Goal: Find specific page/section

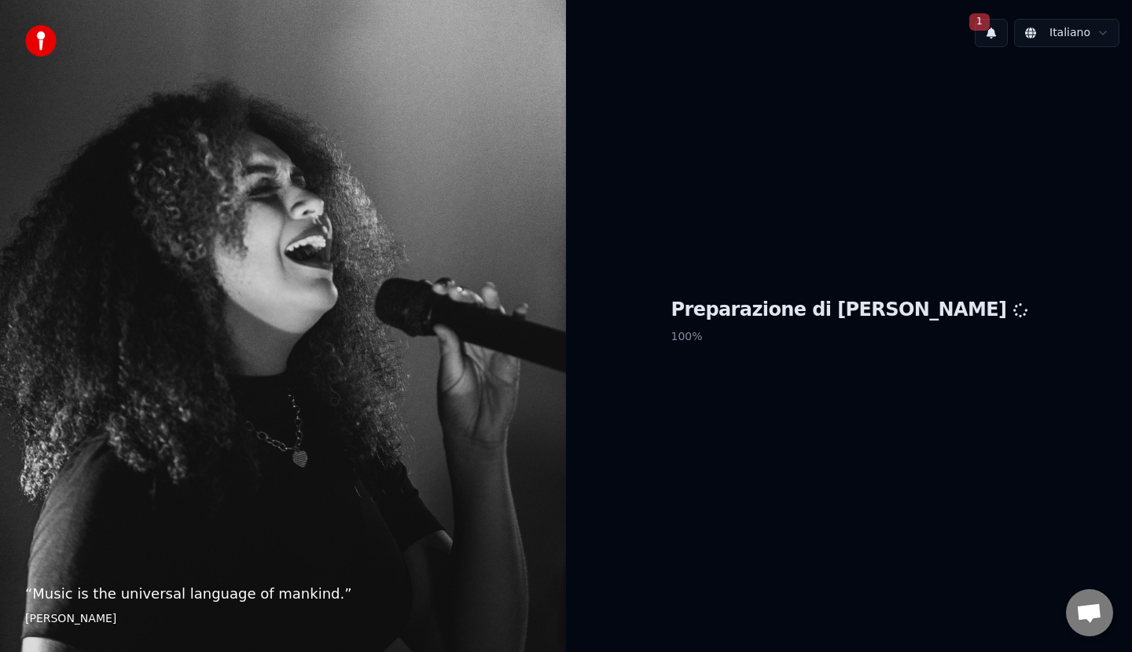
click at [983, 42] on button "1" at bounding box center [991, 33] width 33 height 28
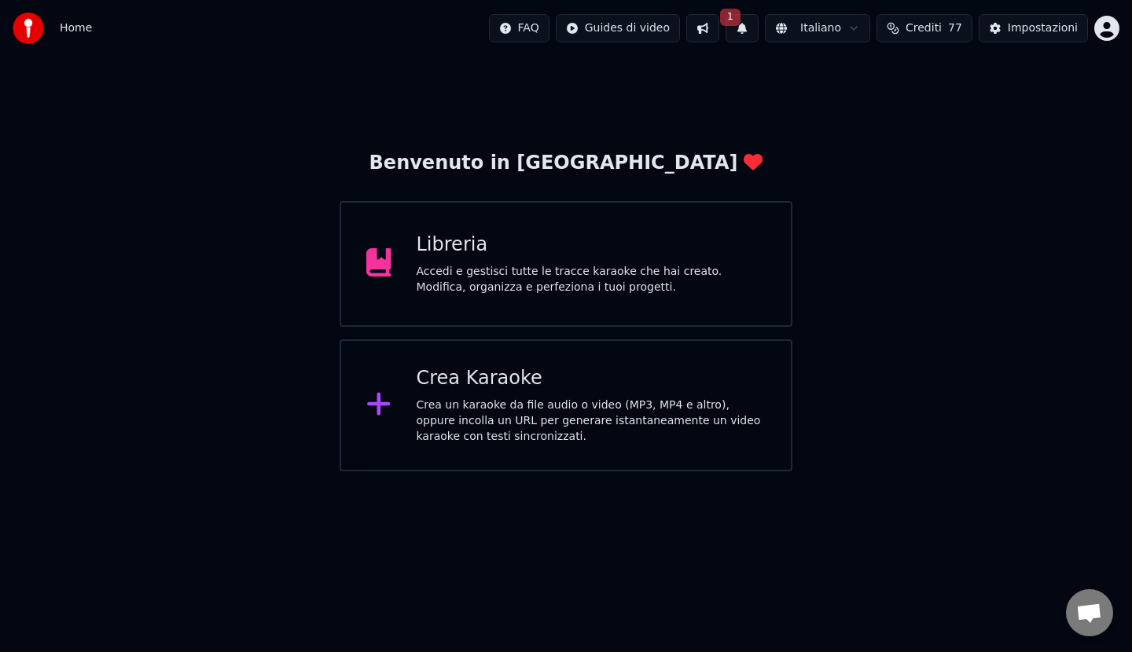
click at [740, 23] on span "1" at bounding box center [730, 17] width 20 height 17
click at [873, 78] on button "Aggiorna" at bounding box center [861, 78] width 76 height 28
click at [498, 278] on div "Accedi e gestisci tutte le tracce karaoke che hai creato. Modifica, organizza e…" at bounding box center [592, 279] width 350 height 31
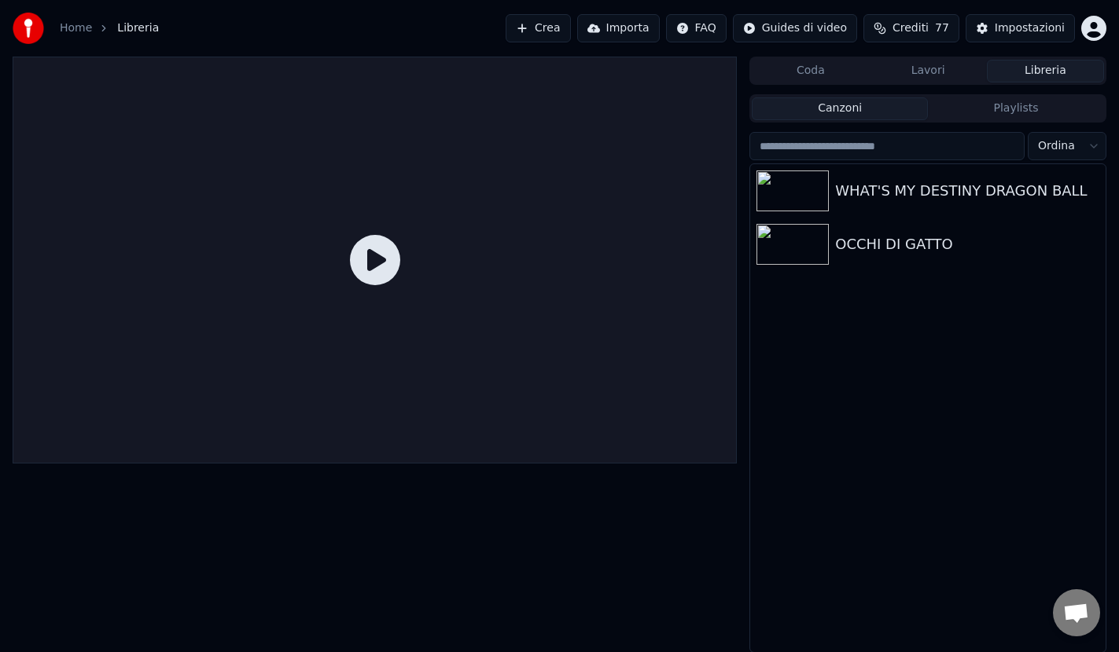
click at [498, 278] on div at bounding box center [375, 260] width 724 height 407
click at [369, 263] on icon at bounding box center [375, 260] width 50 height 50
